Goal: Information Seeking & Learning: Learn about a topic

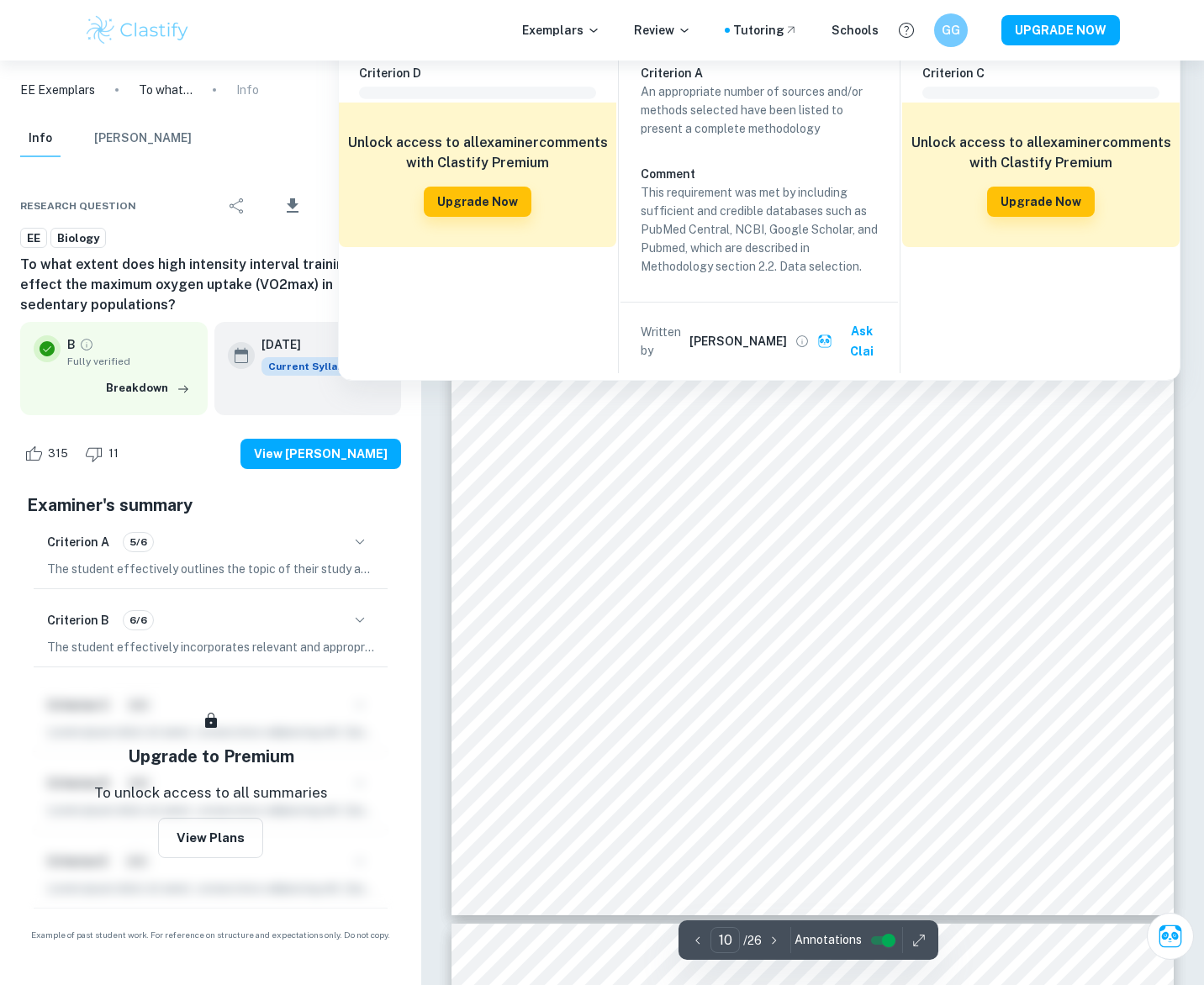
scroll to position [9827, 0]
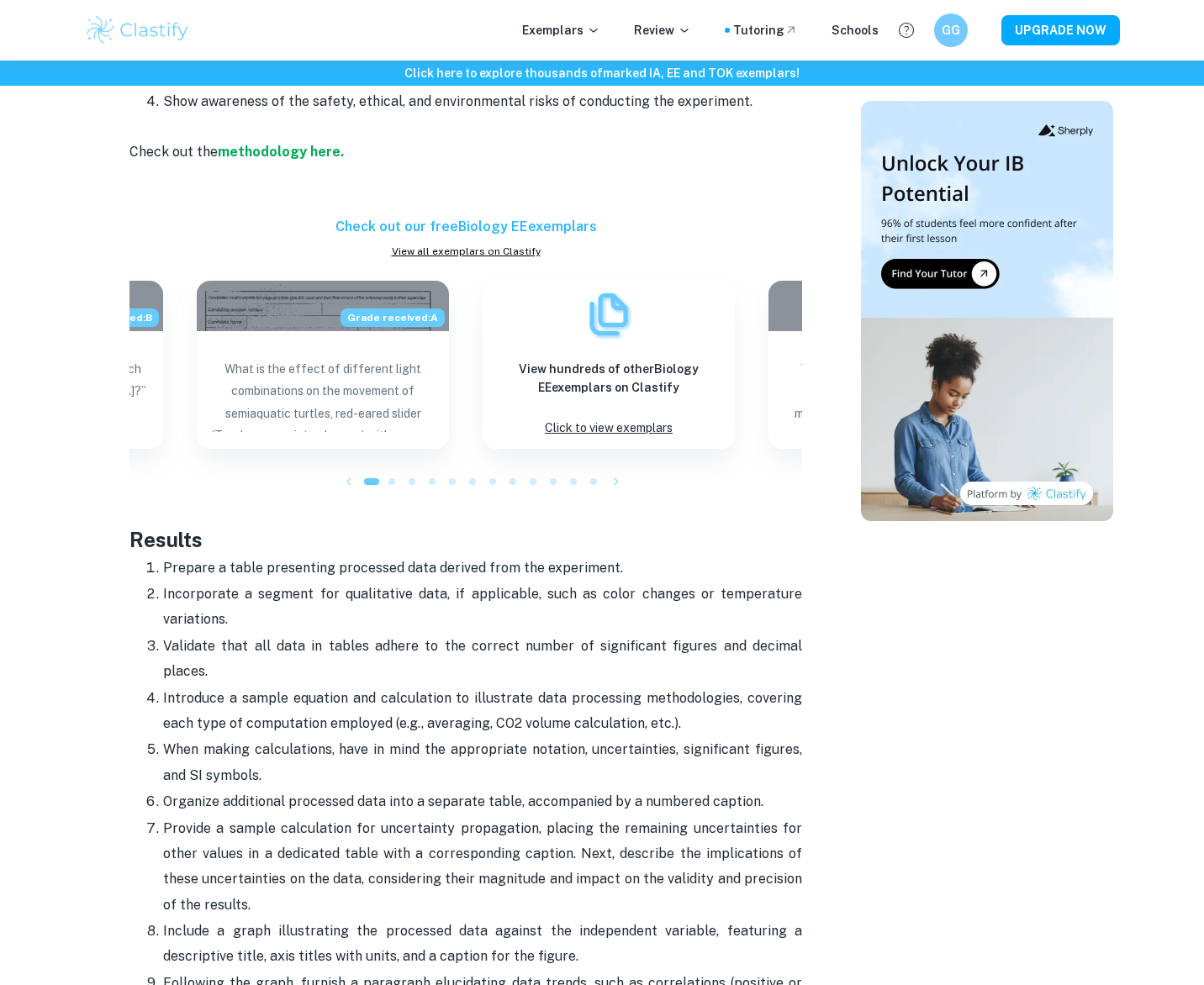
scroll to position [2744, 0]
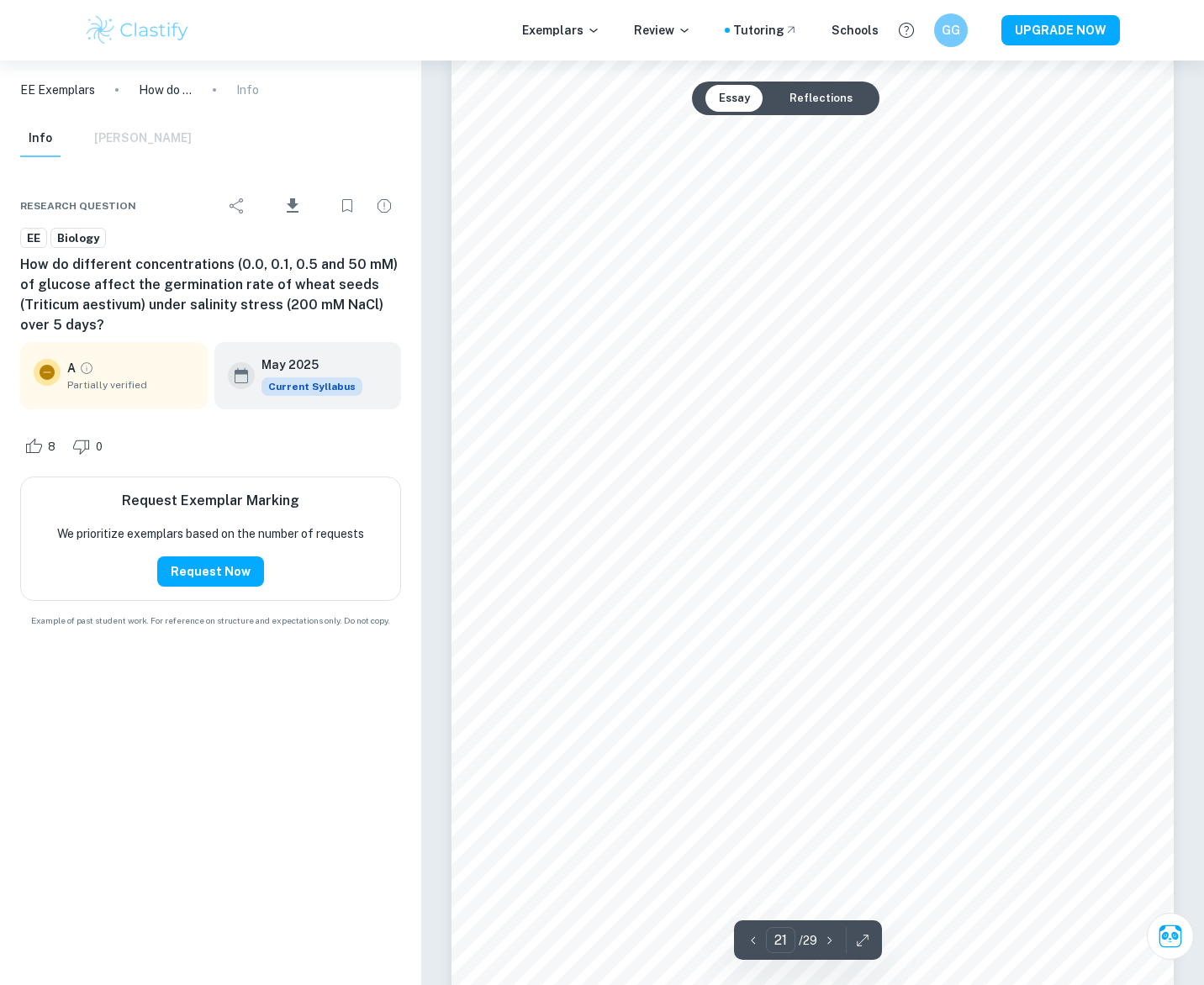
scroll to position [21277, 0]
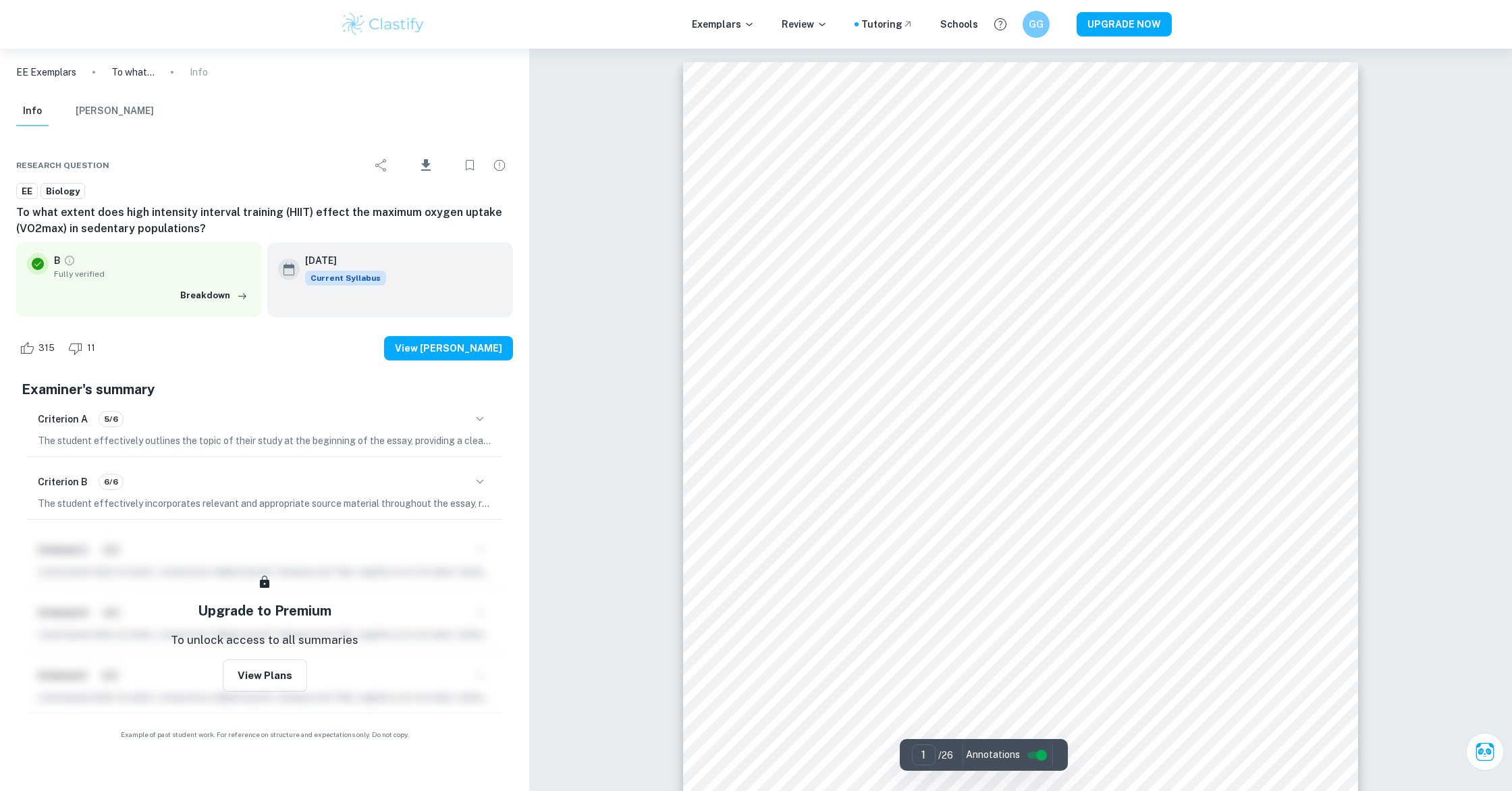
scroll to position [224, 0]
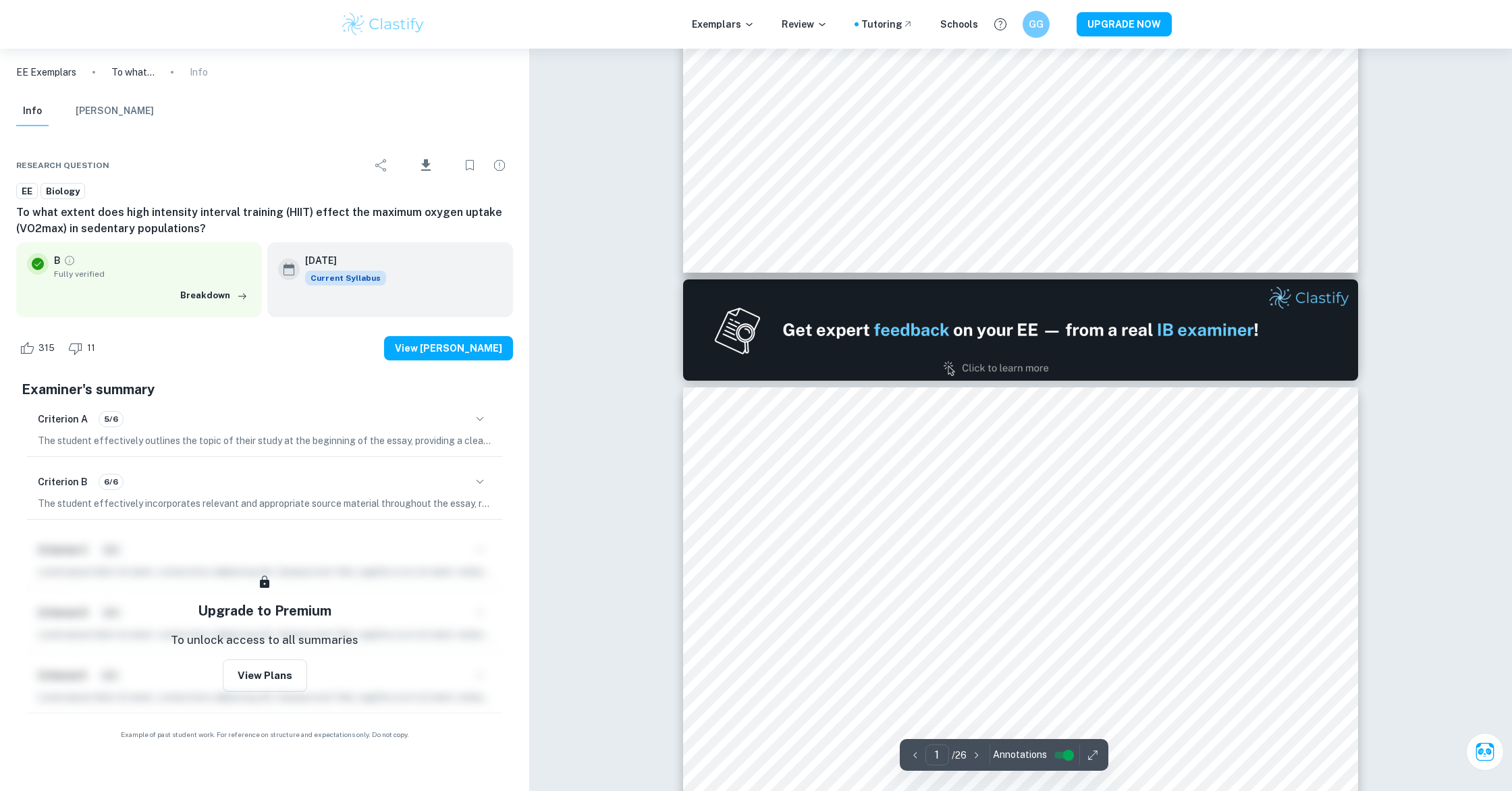
type input "2"
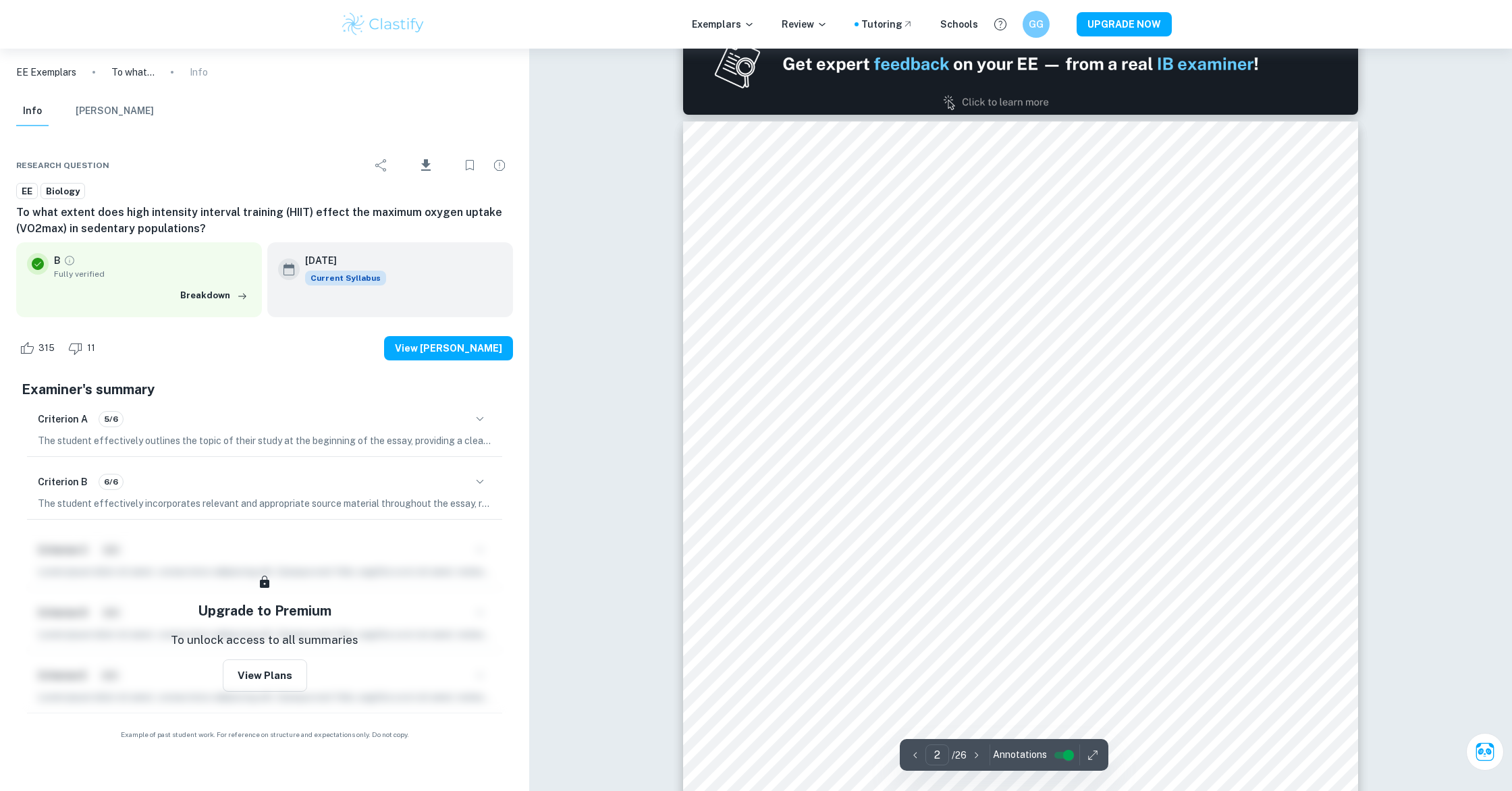
scroll to position [1011, 0]
